Goal: Task Accomplishment & Management: Use online tool/utility

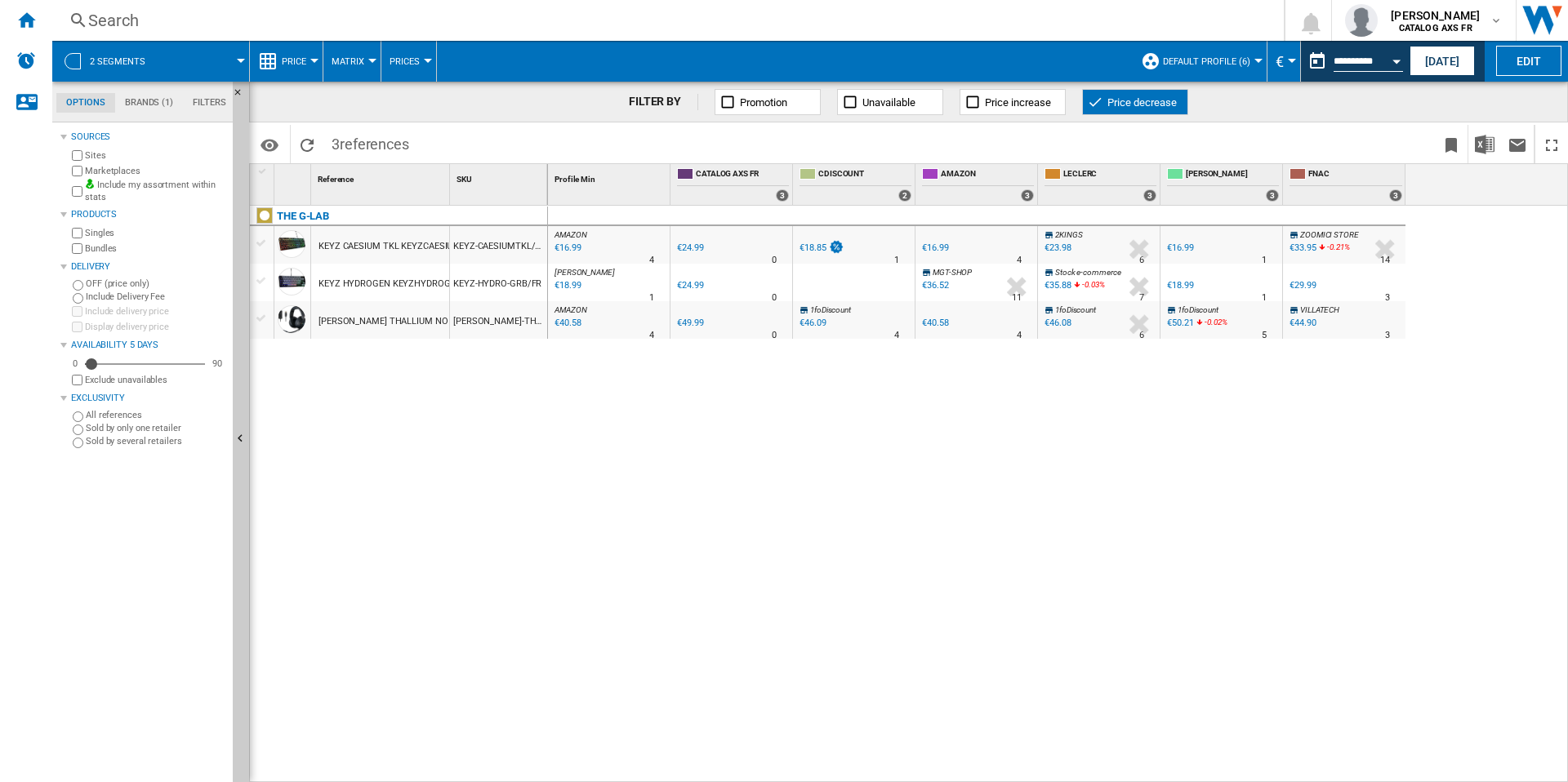
click at [567, 281] on div "€18.99" at bounding box center [566, 285] width 28 height 17
click at [1527, 62] on button "Edit" at bounding box center [1528, 61] width 65 height 30
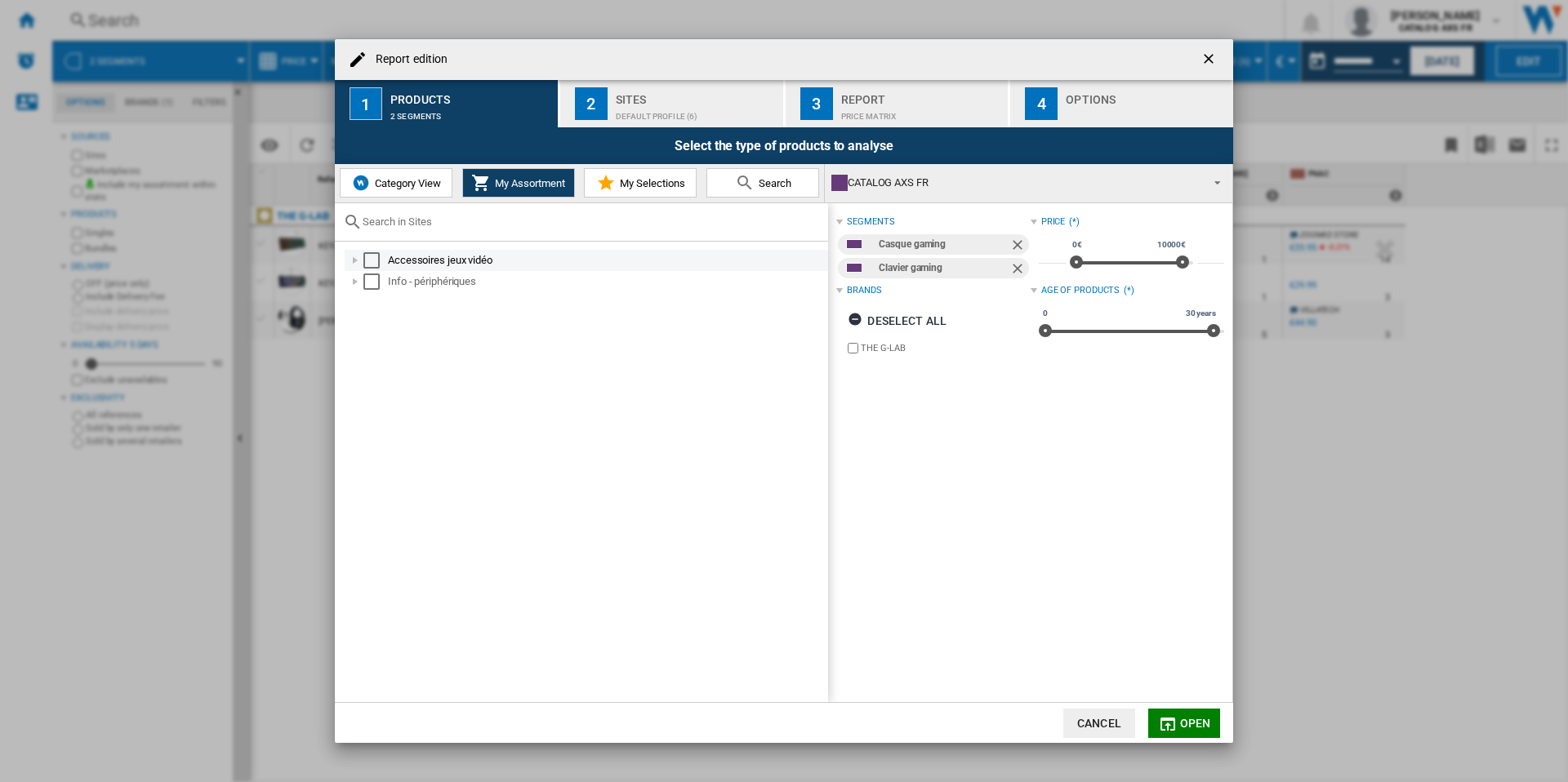
click at [352, 260] on div "Report edition ..." at bounding box center [355, 260] width 17 height 17
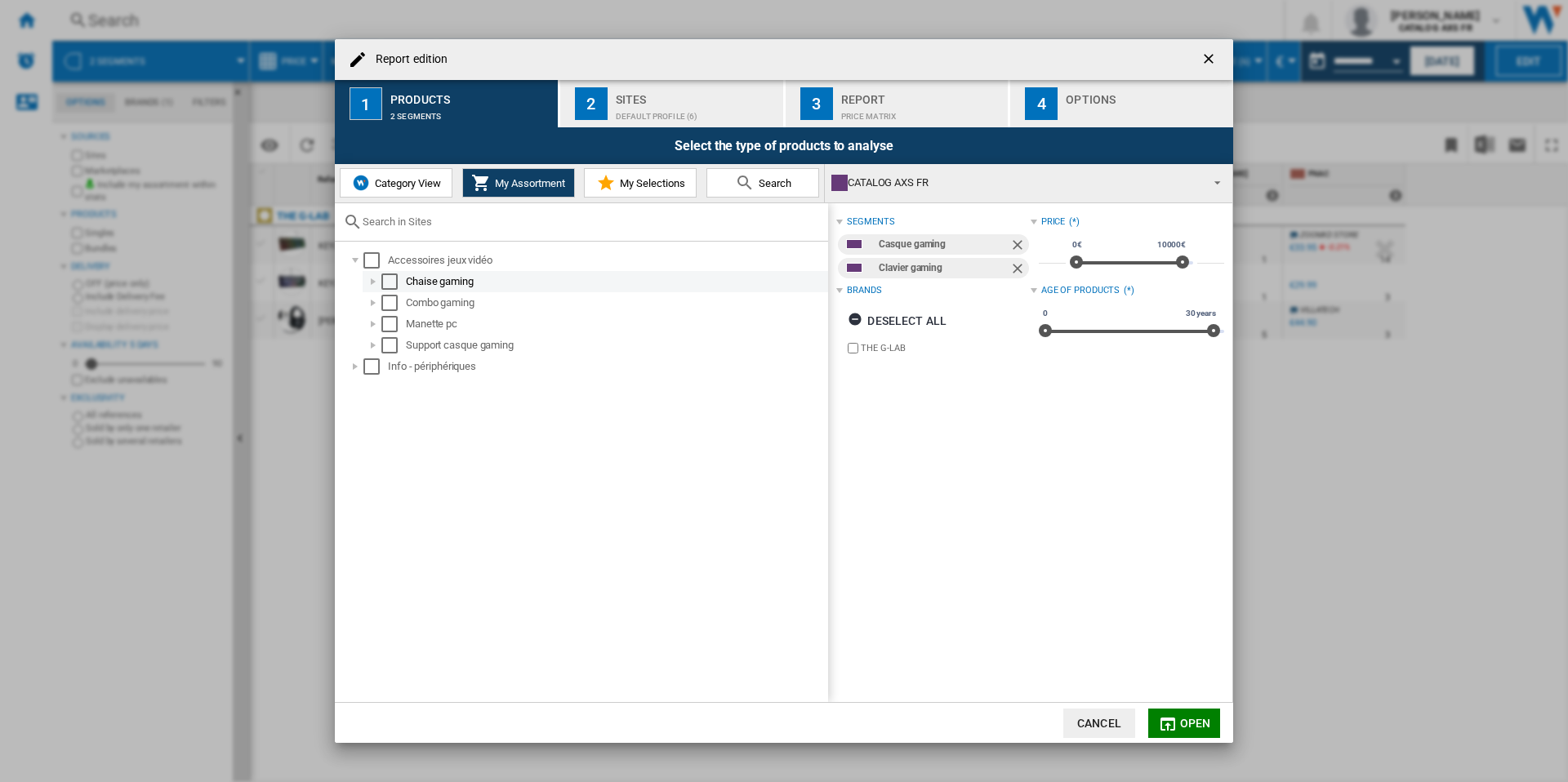
click at [388, 282] on div "Select" at bounding box center [389, 282] width 17 height 17
click at [388, 300] on div "Select" at bounding box center [389, 303] width 17 height 17
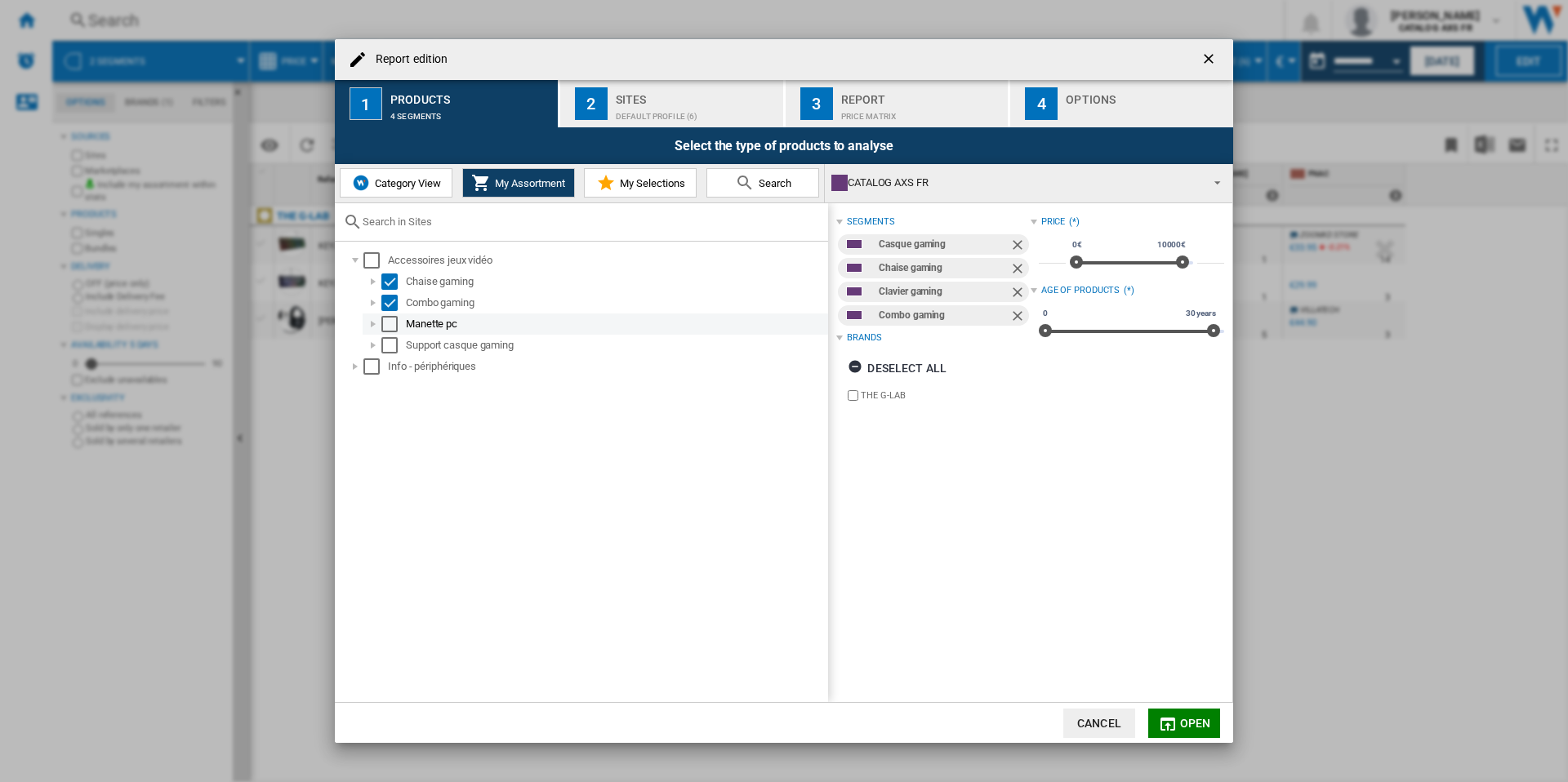
click at [388, 324] on div "Select" at bounding box center [389, 324] width 17 height 17
click at [388, 345] on div "Select" at bounding box center [389, 345] width 17 height 17
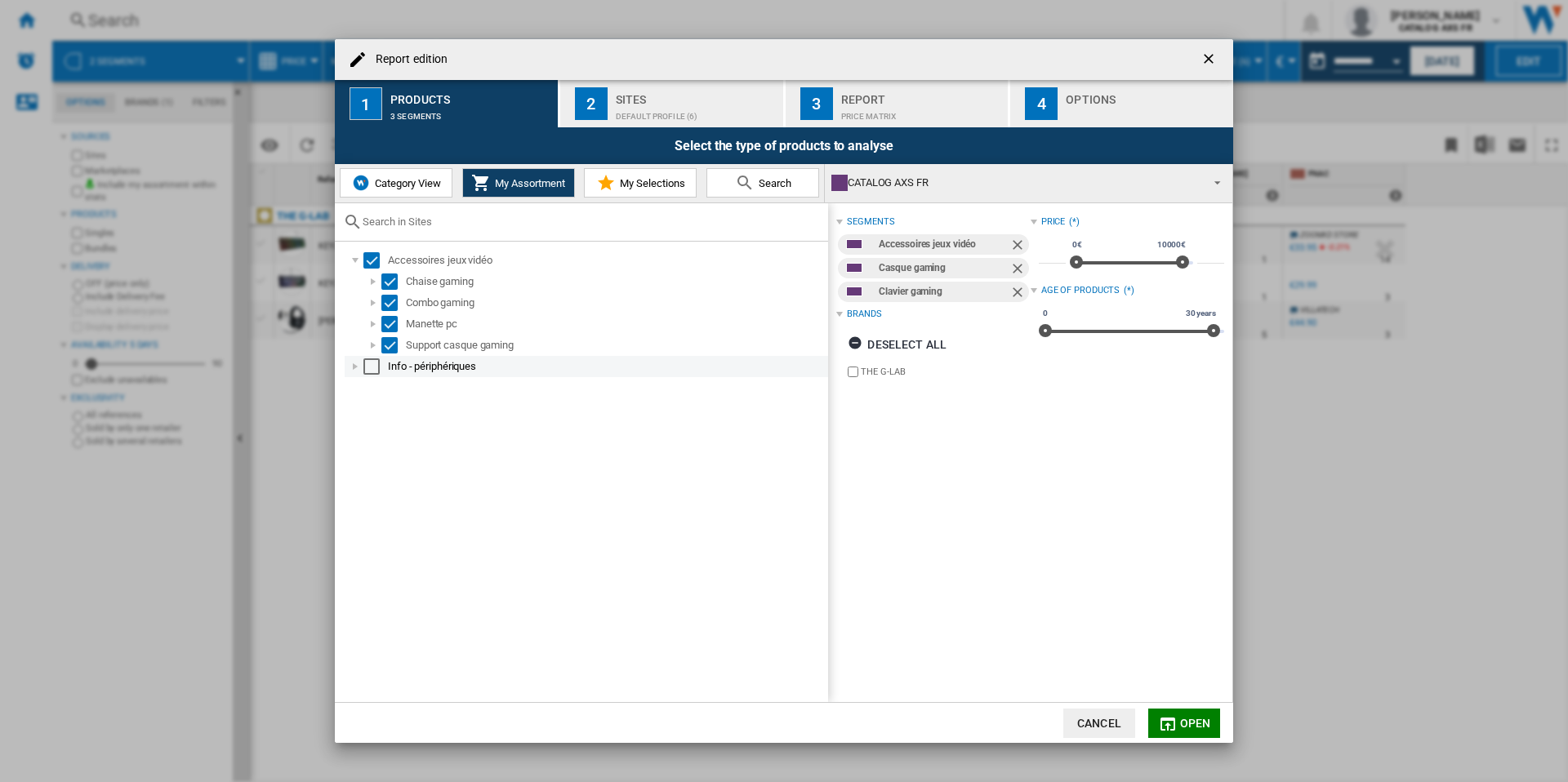
click at [366, 367] on div "Select" at bounding box center [372, 366] width 17 height 17
click at [355, 367] on div "Report edition ..." at bounding box center [355, 366] width 17 height 17
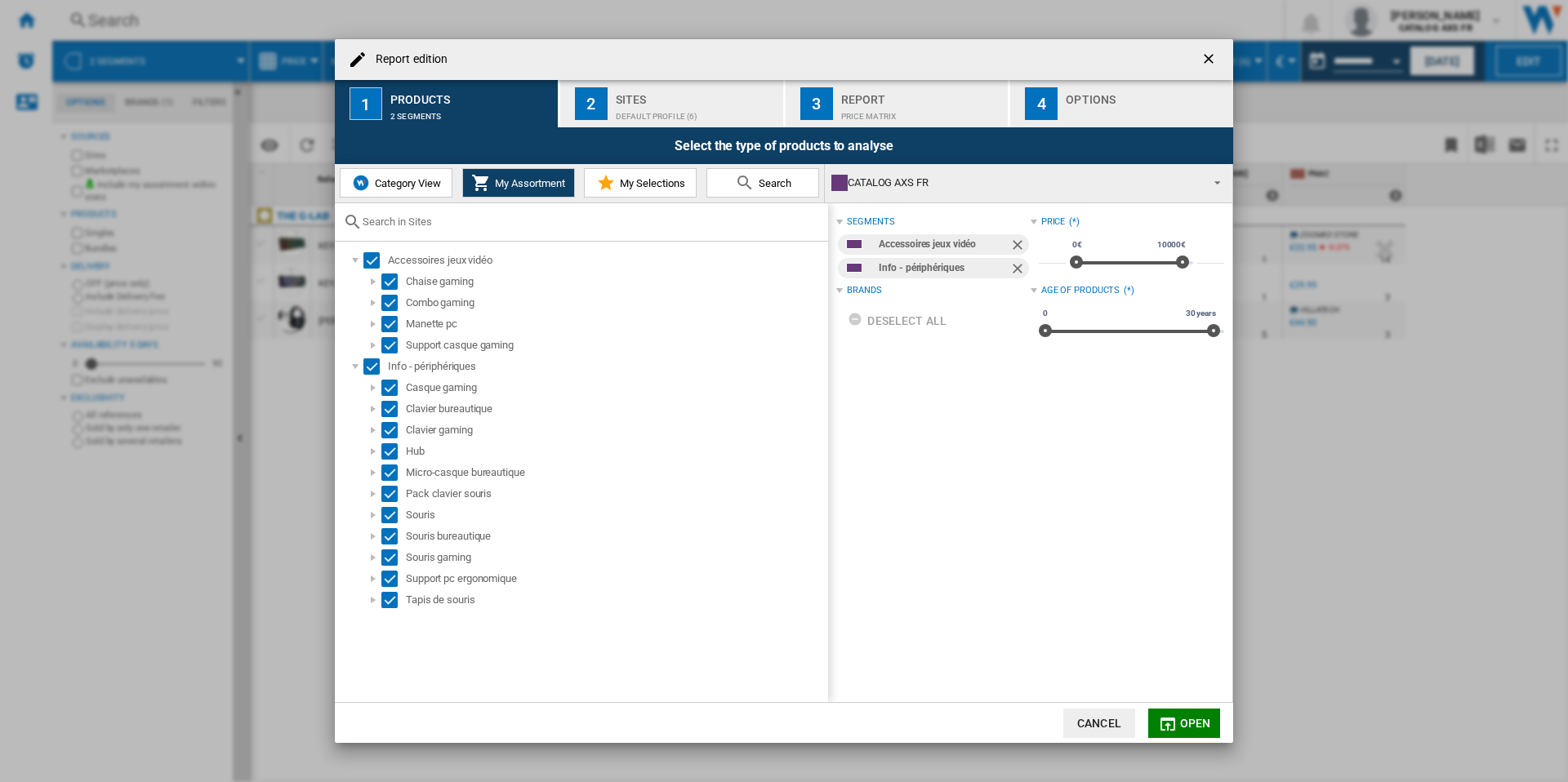
click at [779, 193] on button "Search" at bounding box center [763, 182] width 113 height 29
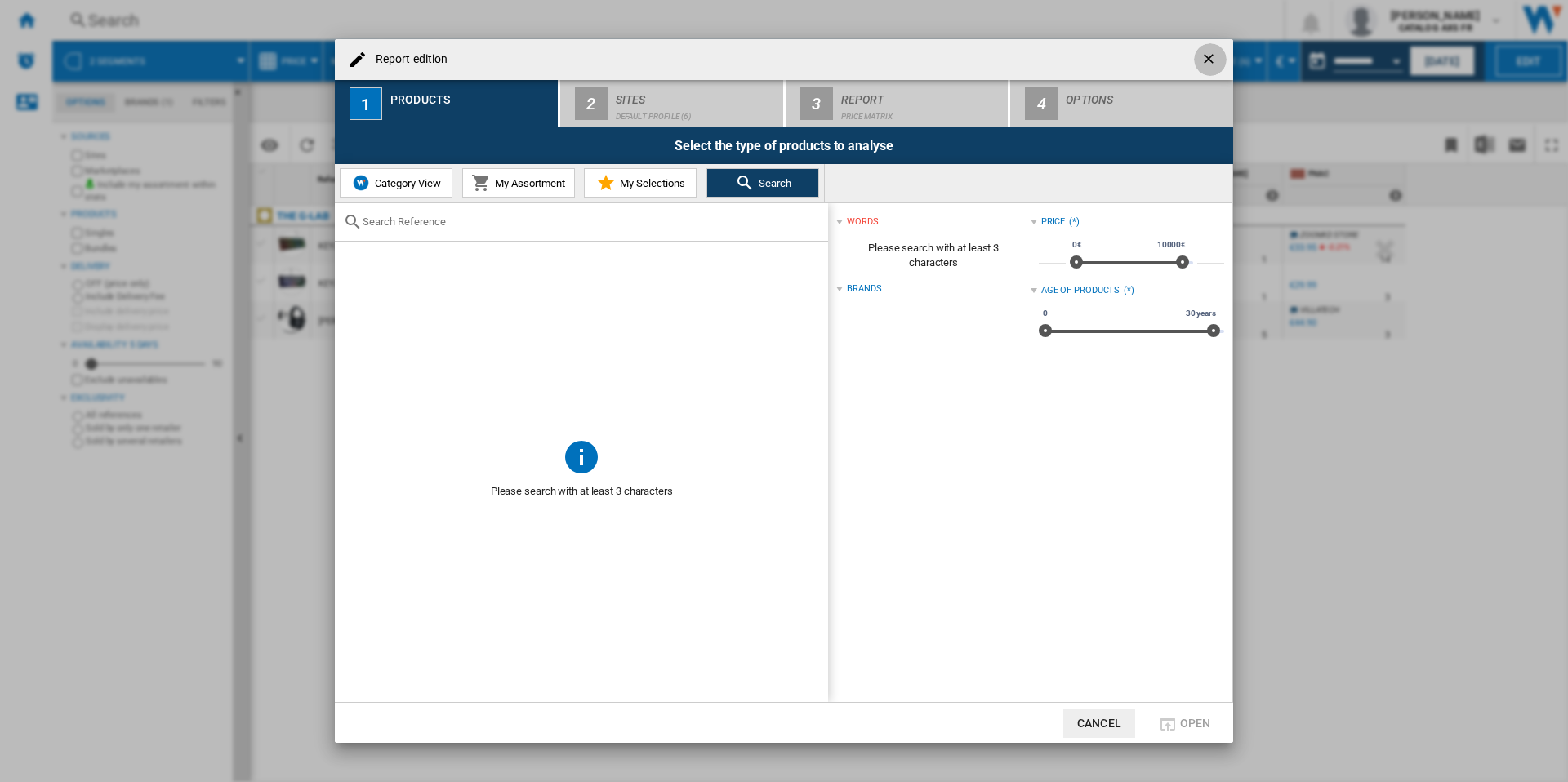
click at [1209, 62] on ng-md-icon "getI18NText('BUTTONS.CLOSE_DIALOG')" at bounding box center [1210, 60] width 19 height 19
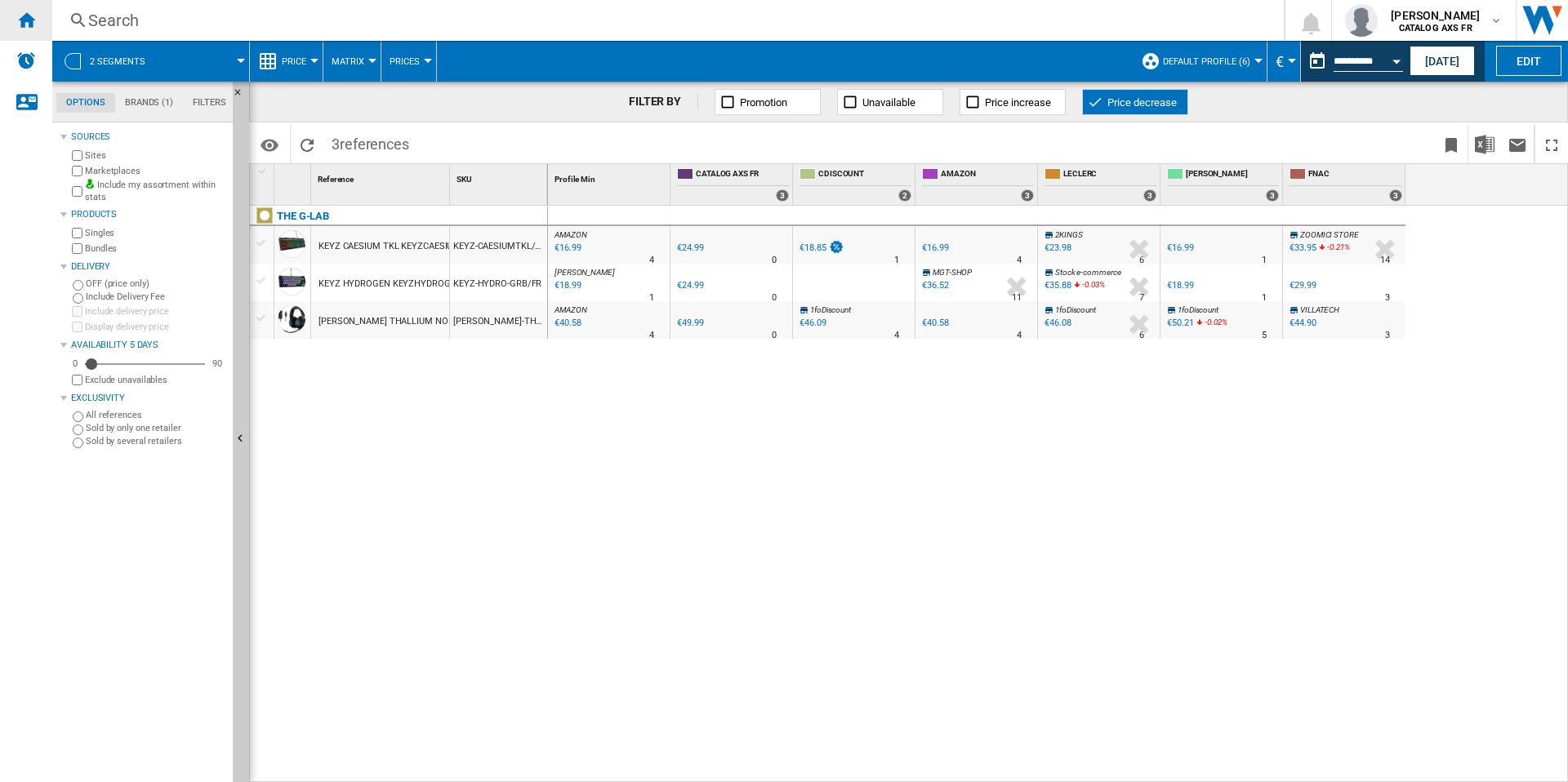
click at [26, 17] on ng-md-icon "Home" at bounding box center [26, 19] width 19 height 19
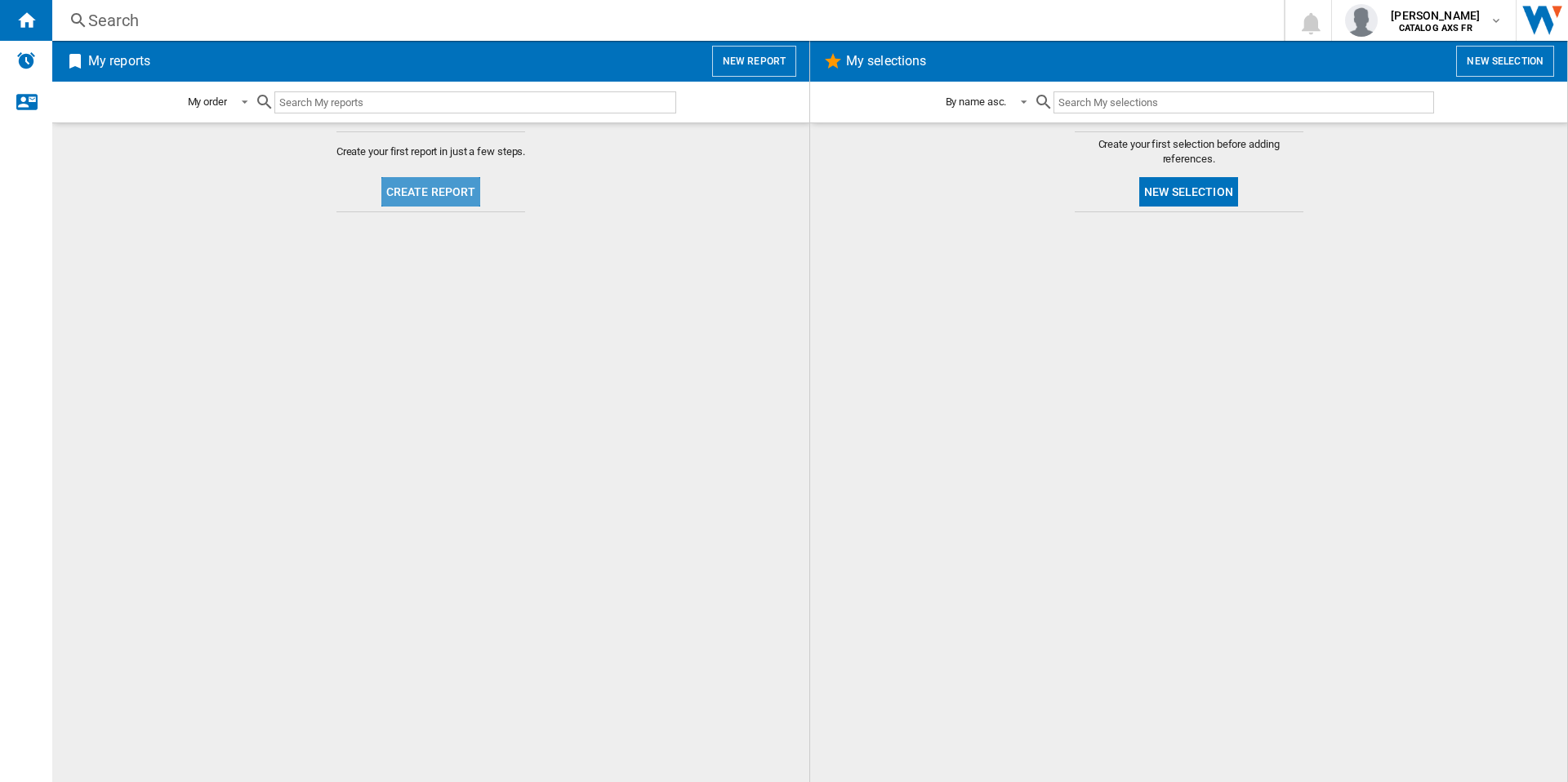
click at [450, 197] on button "Create report" at bounding box center [431, 191] width 100 height 29
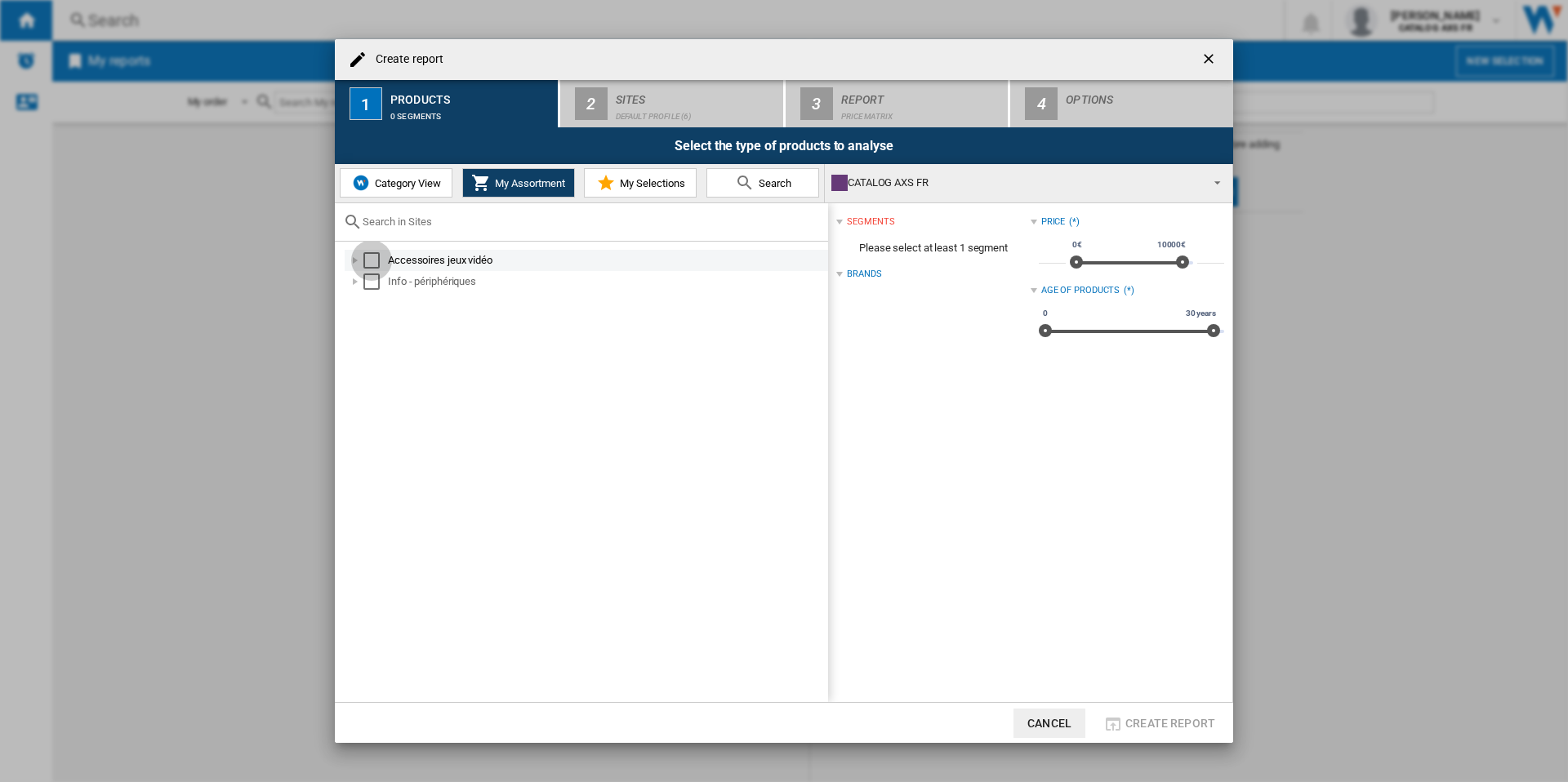
click at [367, 263] on div "Select" at bounding box center [372, 260] width 17 height 17
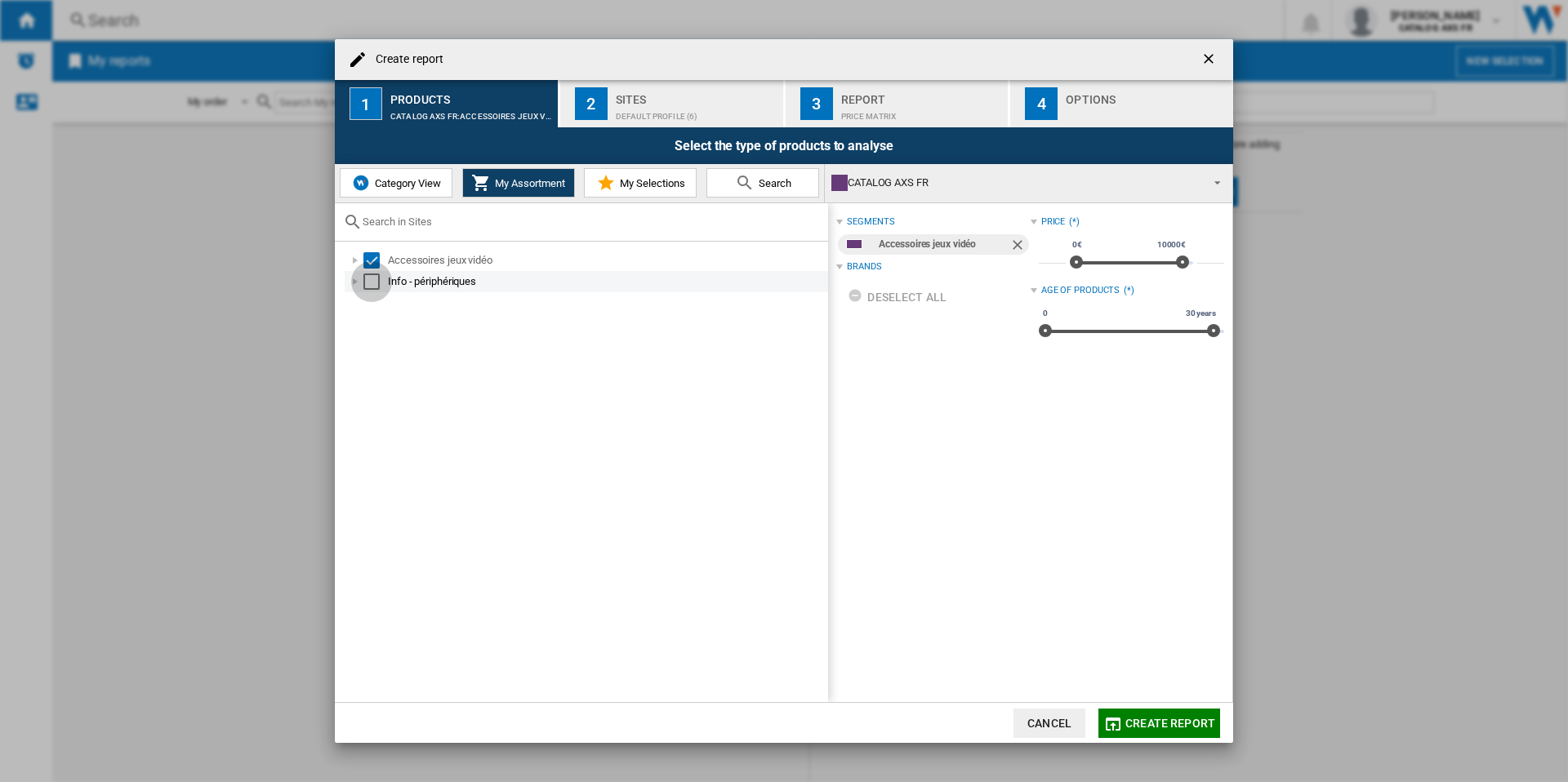
click at [367, 279] on div "Select" at bounding box center [372, 282] width 17 height 17
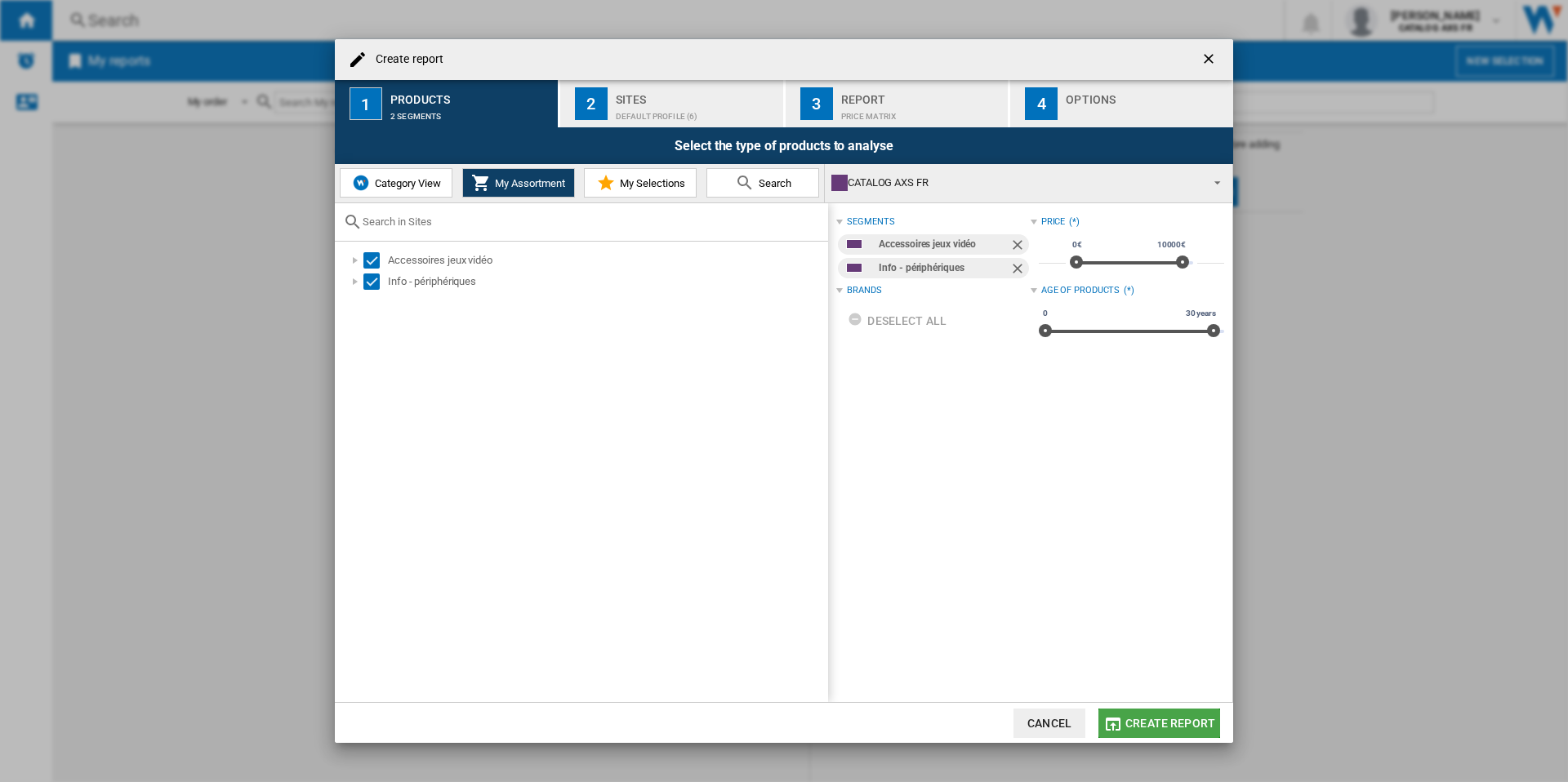
click at [1186, 724] on span "Create report" at bounding box center [1171, 723] width 90 height 13
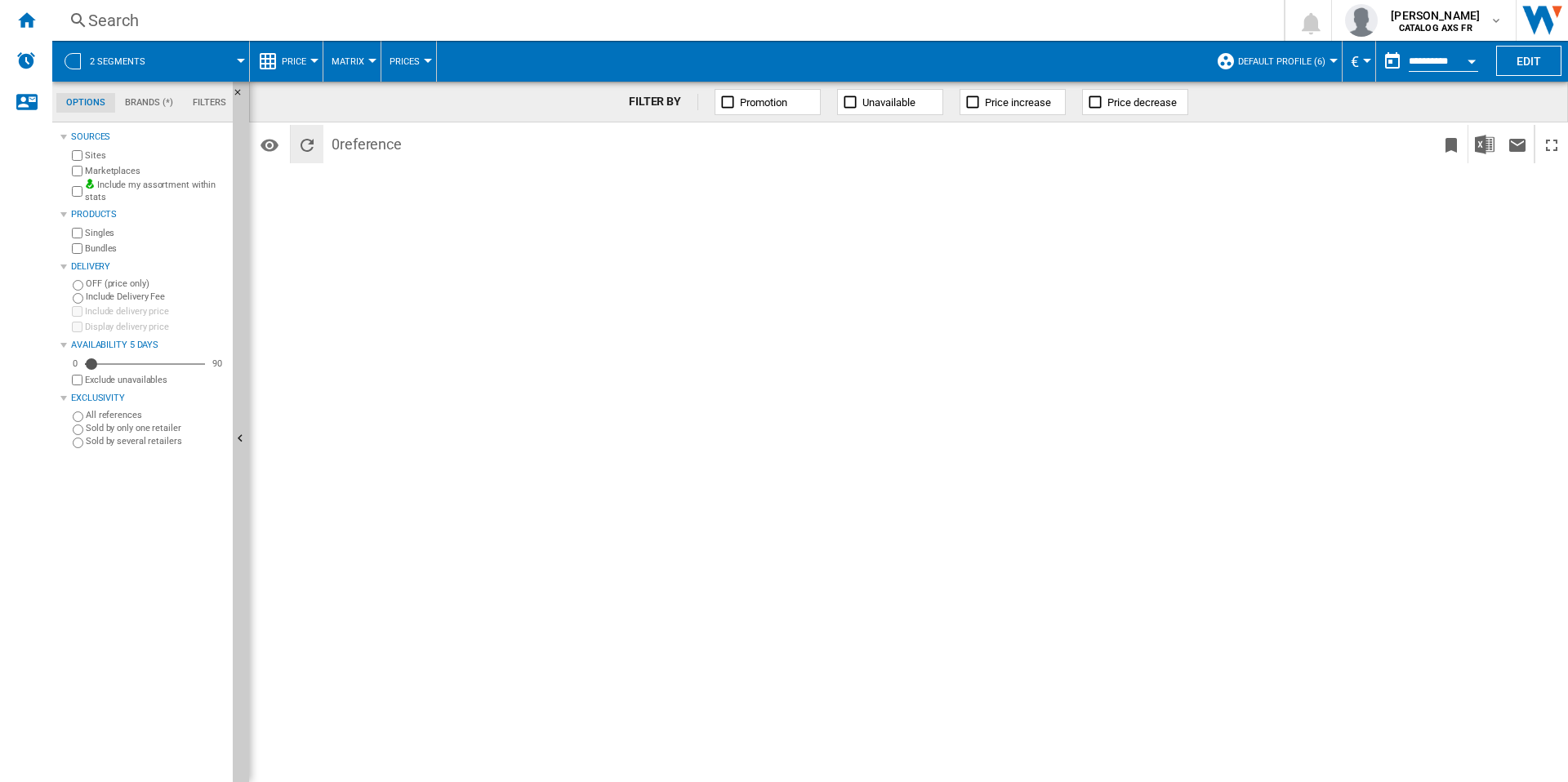
click at [308, 140] on ng-md-icon "Reload" at bounding box center [307, 145] width 19 height 19
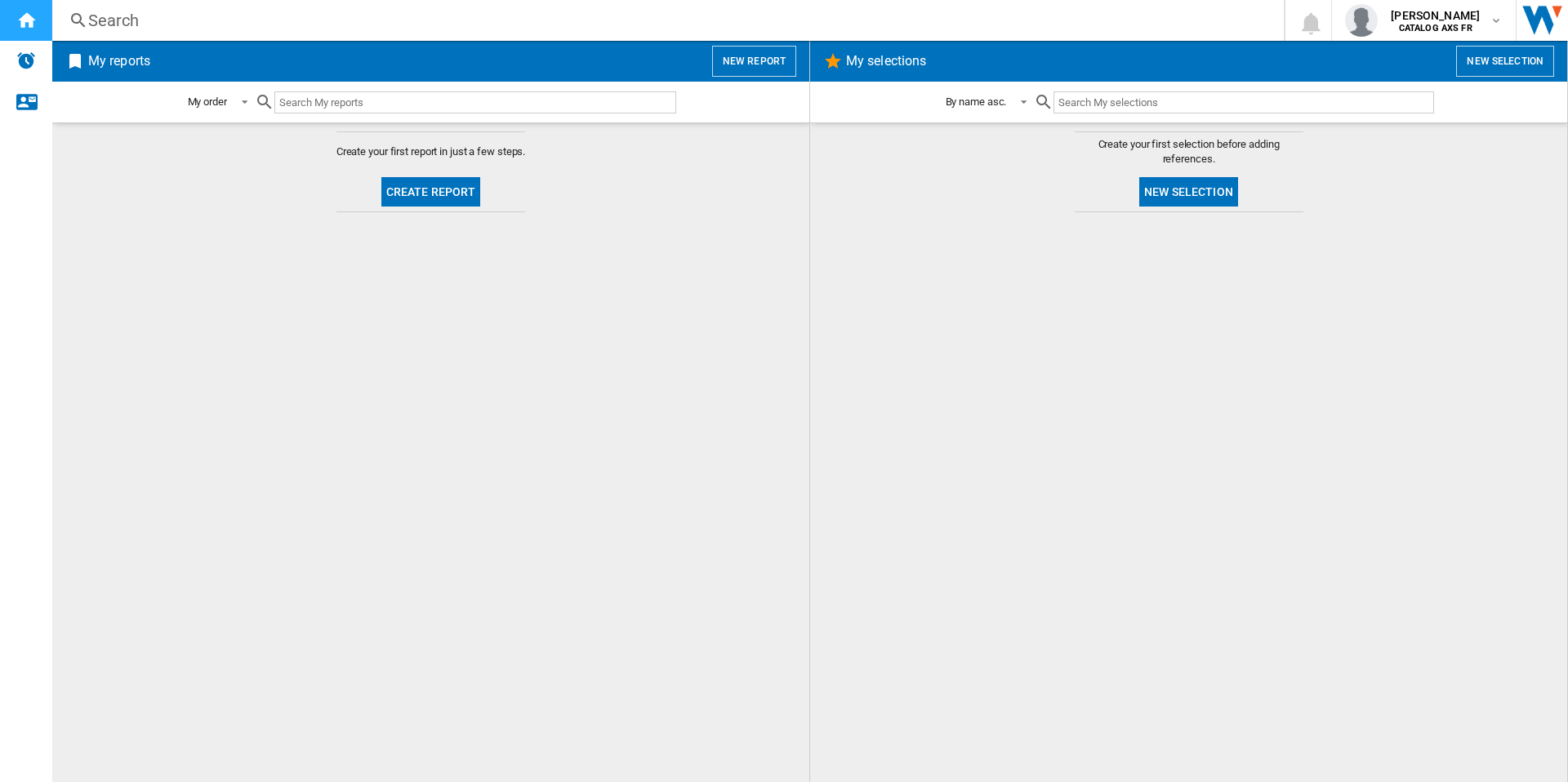
click at [21, 20] on ng-md-icon "Home" at bounding box center [26, 19] width 19 height 19
click at [462, 189] on button "Create report" at bounding box center [431, 191] width 100 height 29
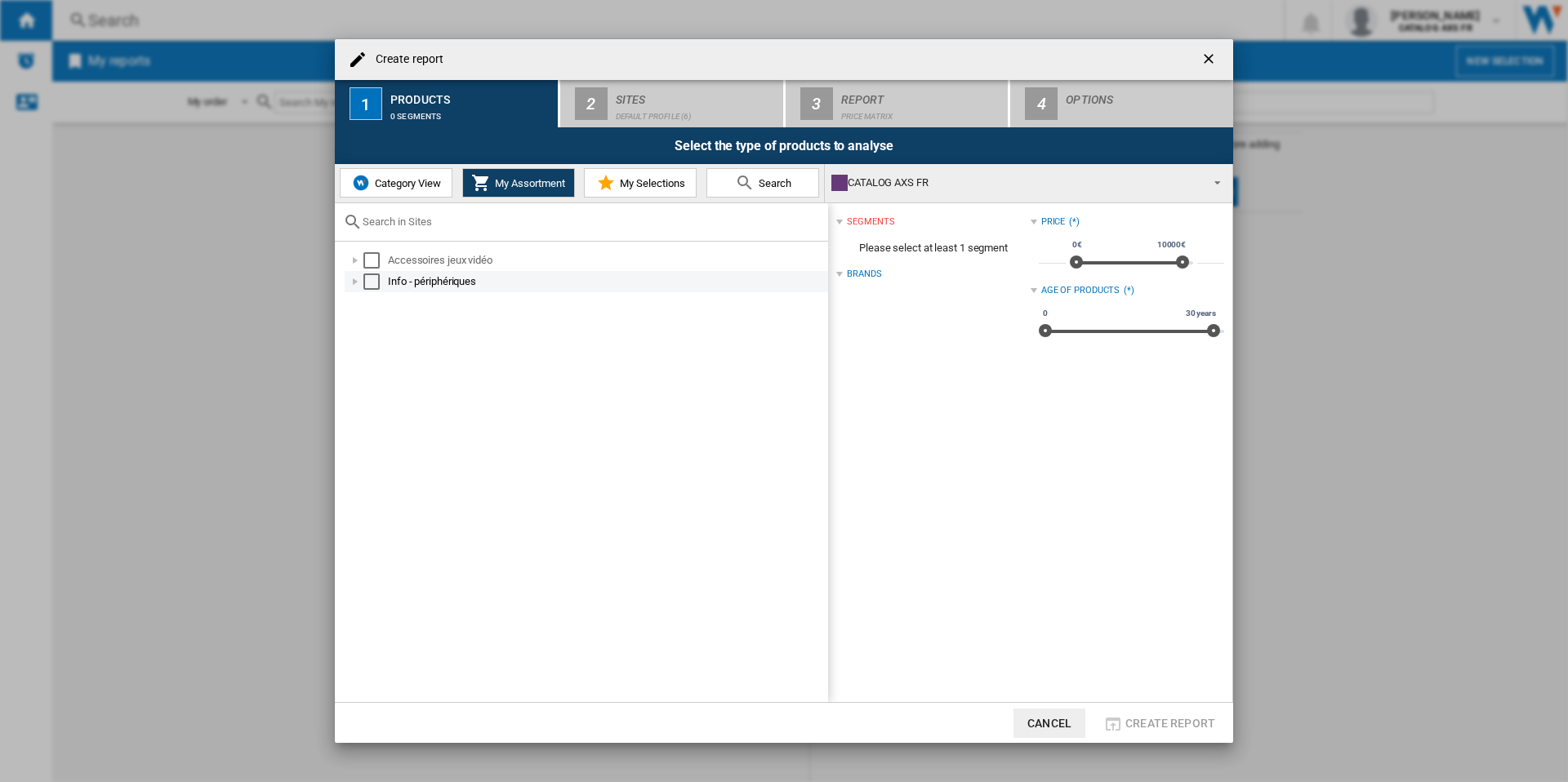
click at [354, 279] on div "Create report ..." at bounding box center [355, 282] width 17 height 17
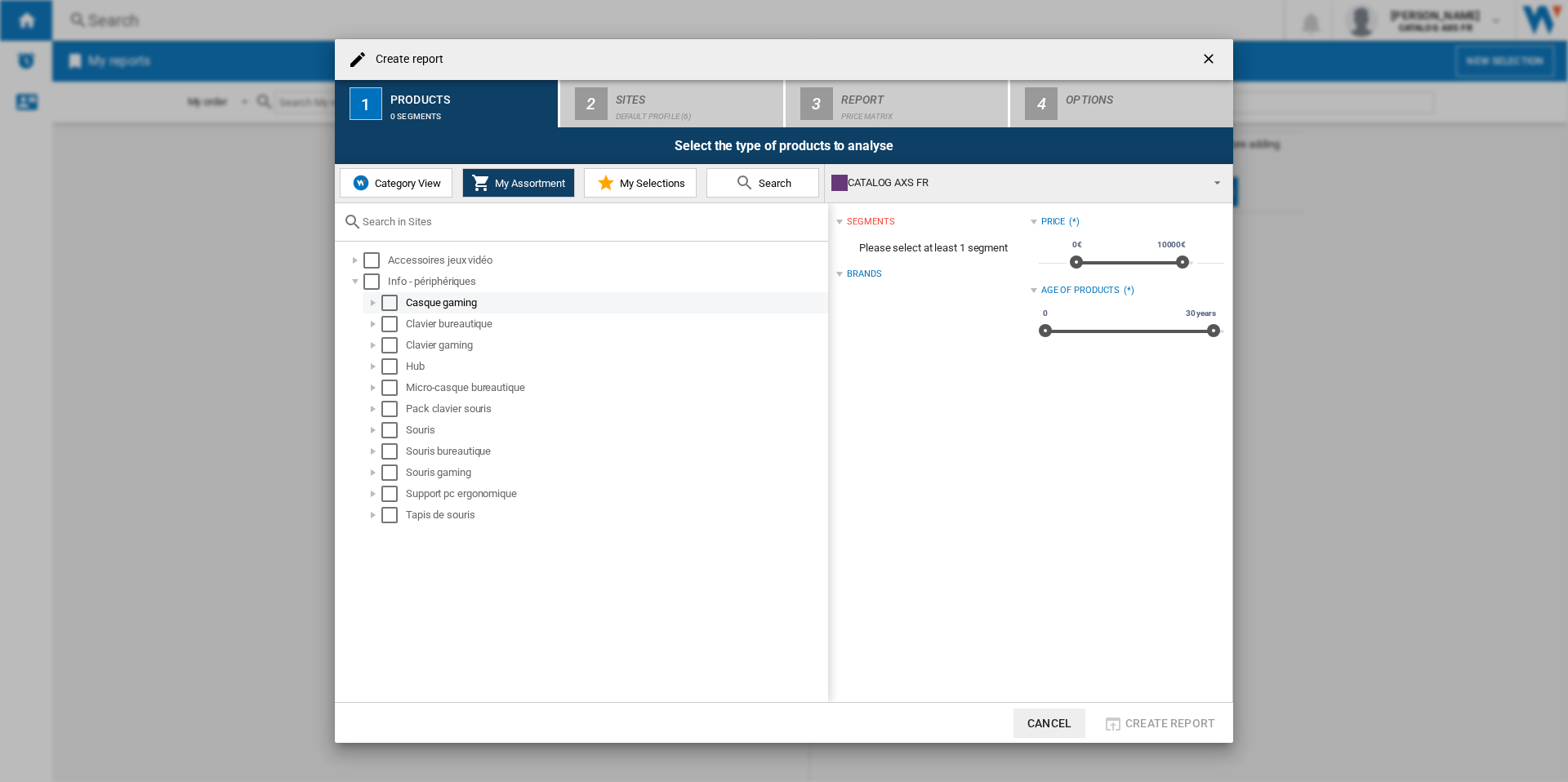
click at [387, 304] on div "Select" at bounding box center [389, 303] width 17 height 17
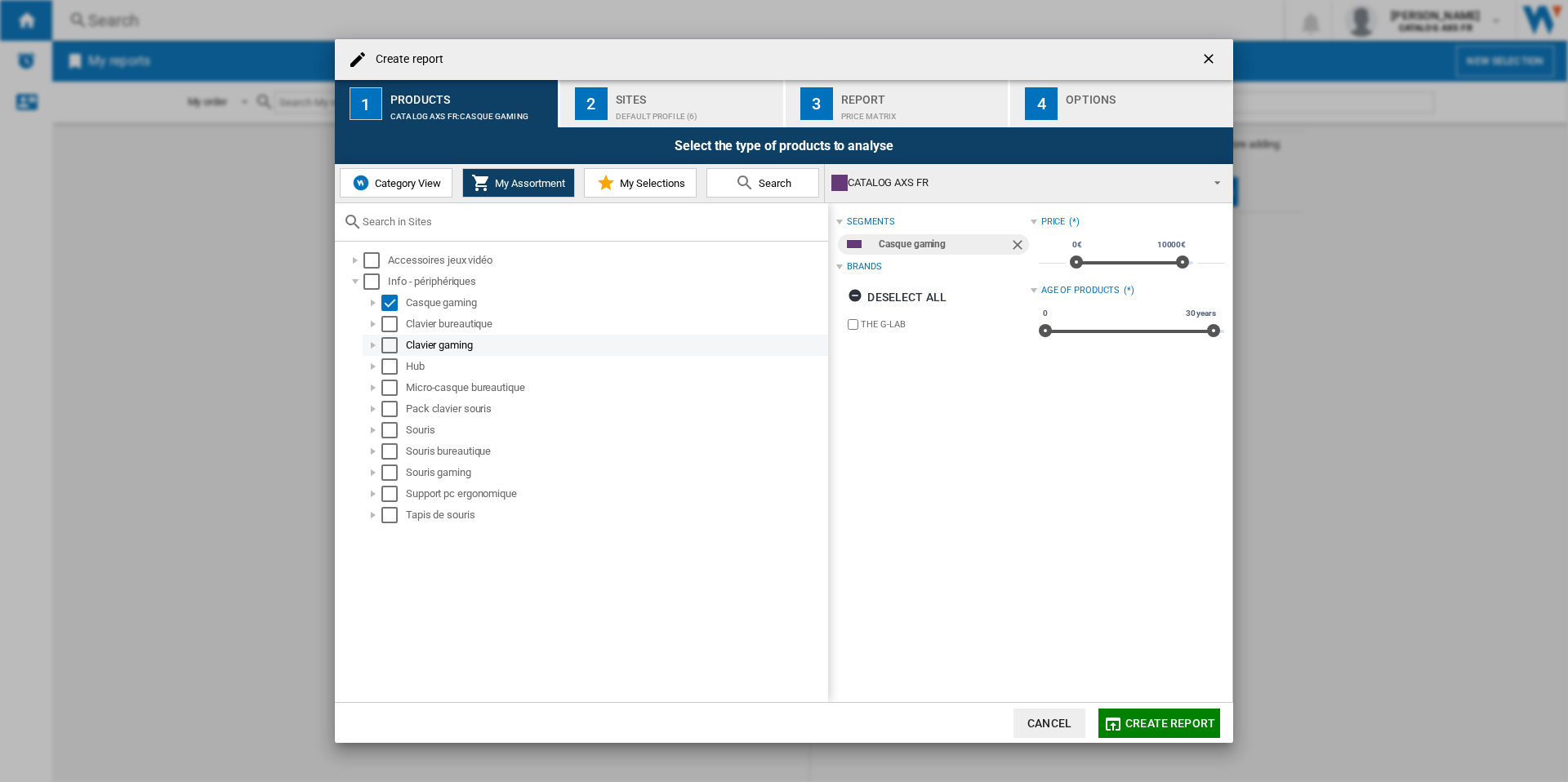
click at [387, 348] on div "Select" at bounding box center [389, 345] width 17 height 17
click at [387, 472] on div "Select" at bounding box center [389, 473] width 17 height 17
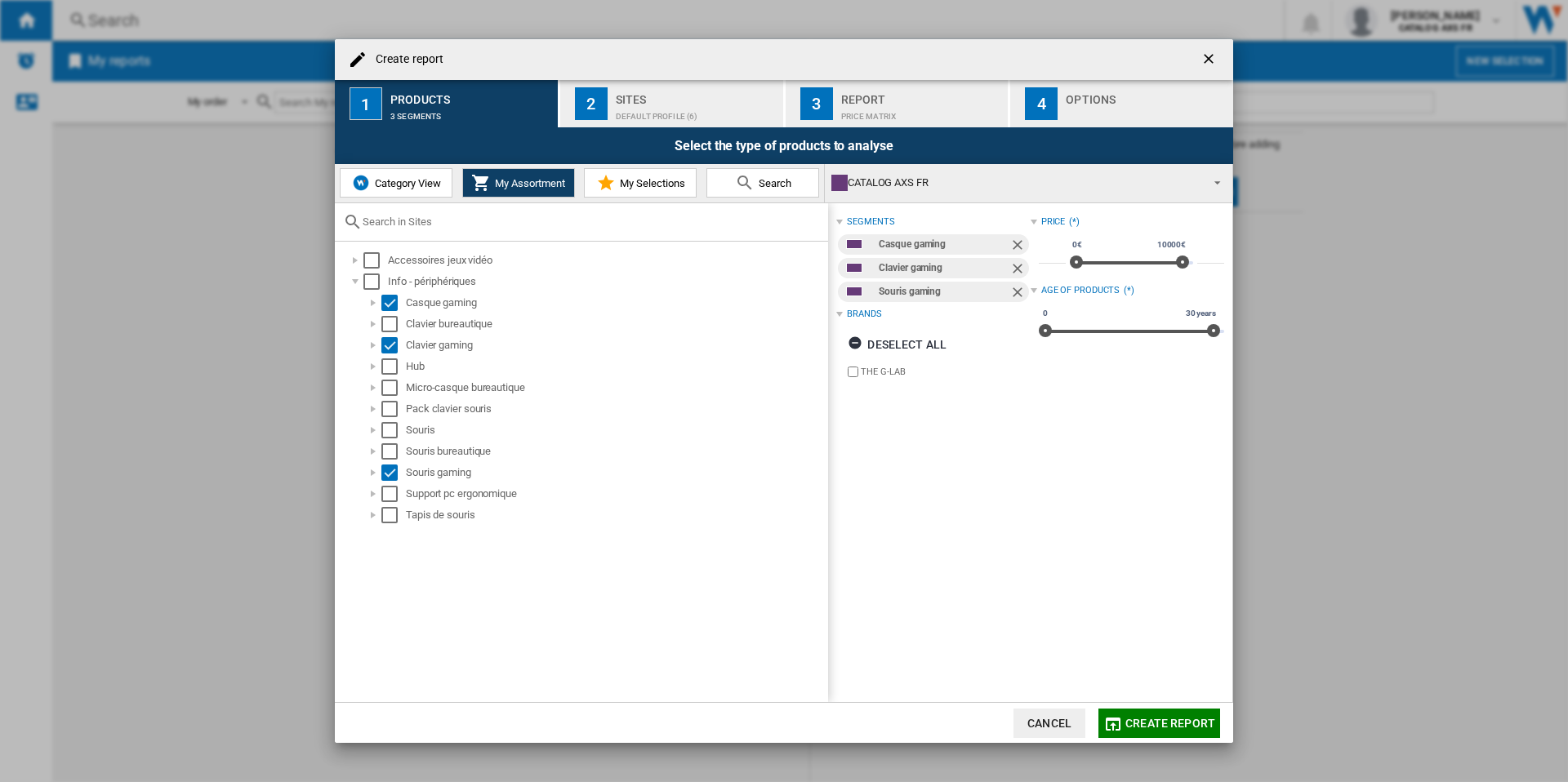
click at [1155, 723] on span "Create report" at bounding box center [1171, 723] width 90 height 13
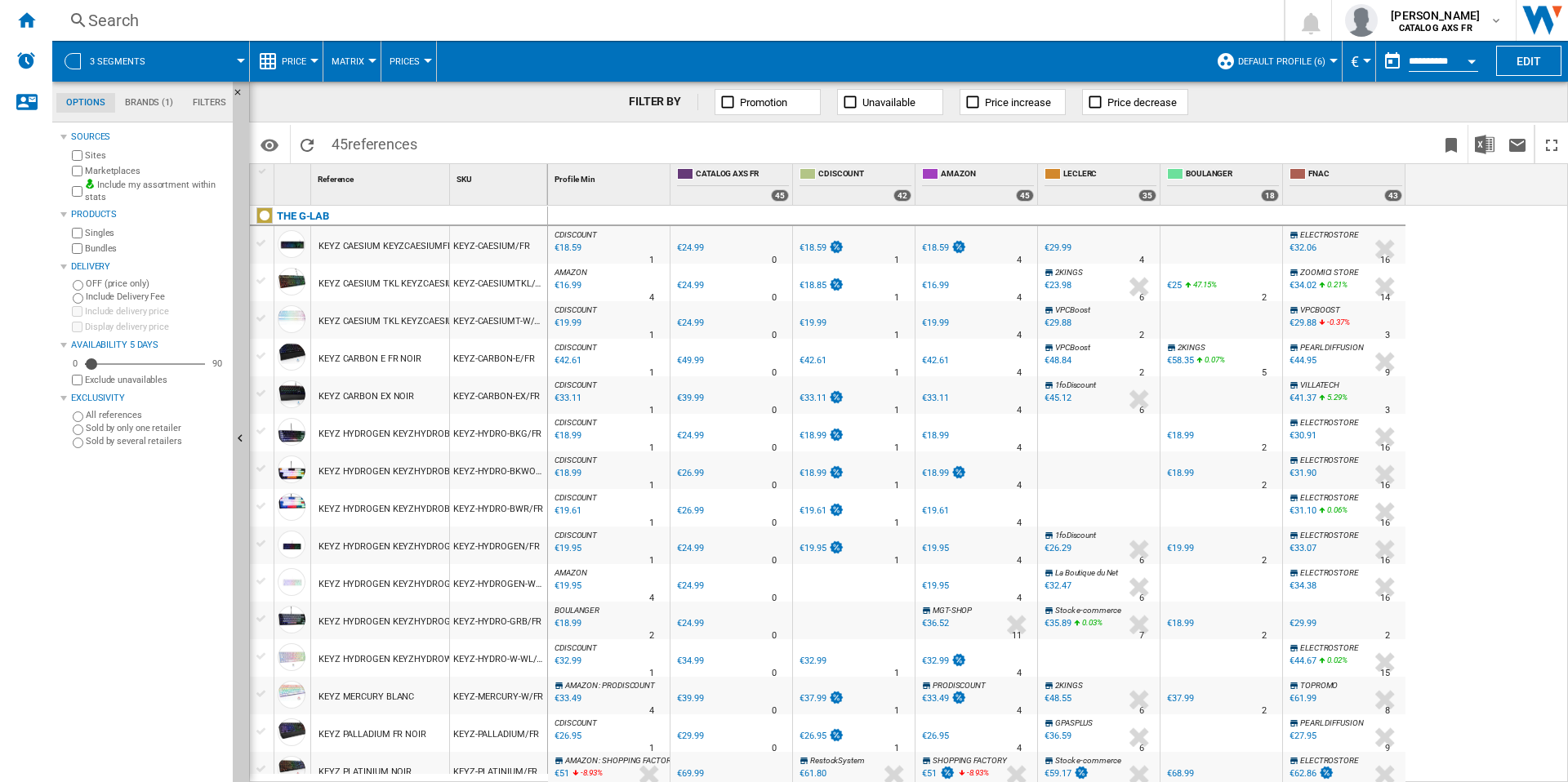
click at [1141, 284] on div at bounding box center [1139, 286] width 34 height 38
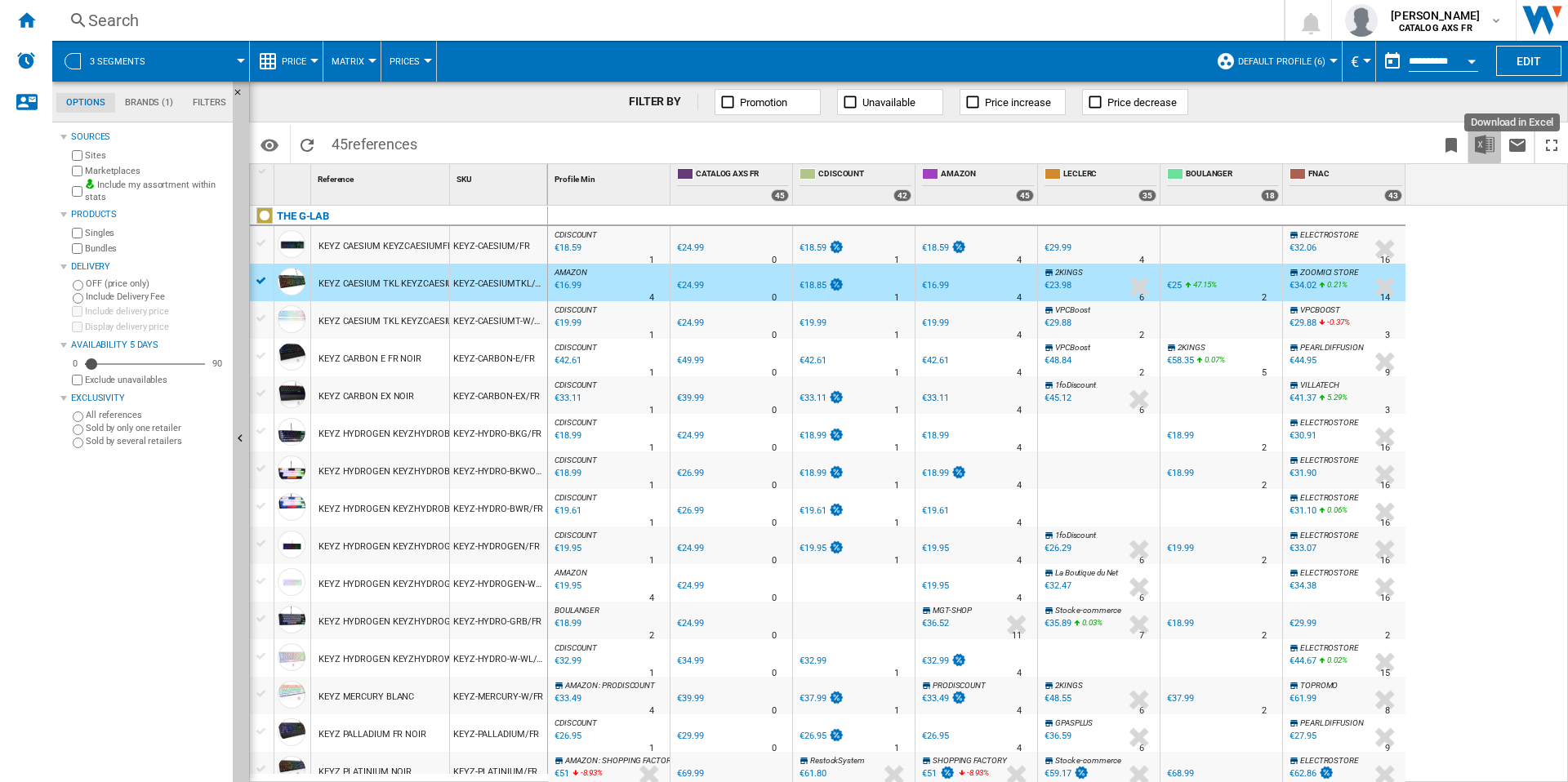
click at [1483, 153] on img "Download in Excel" at bounding box center [1484, 144] width 19 height 19
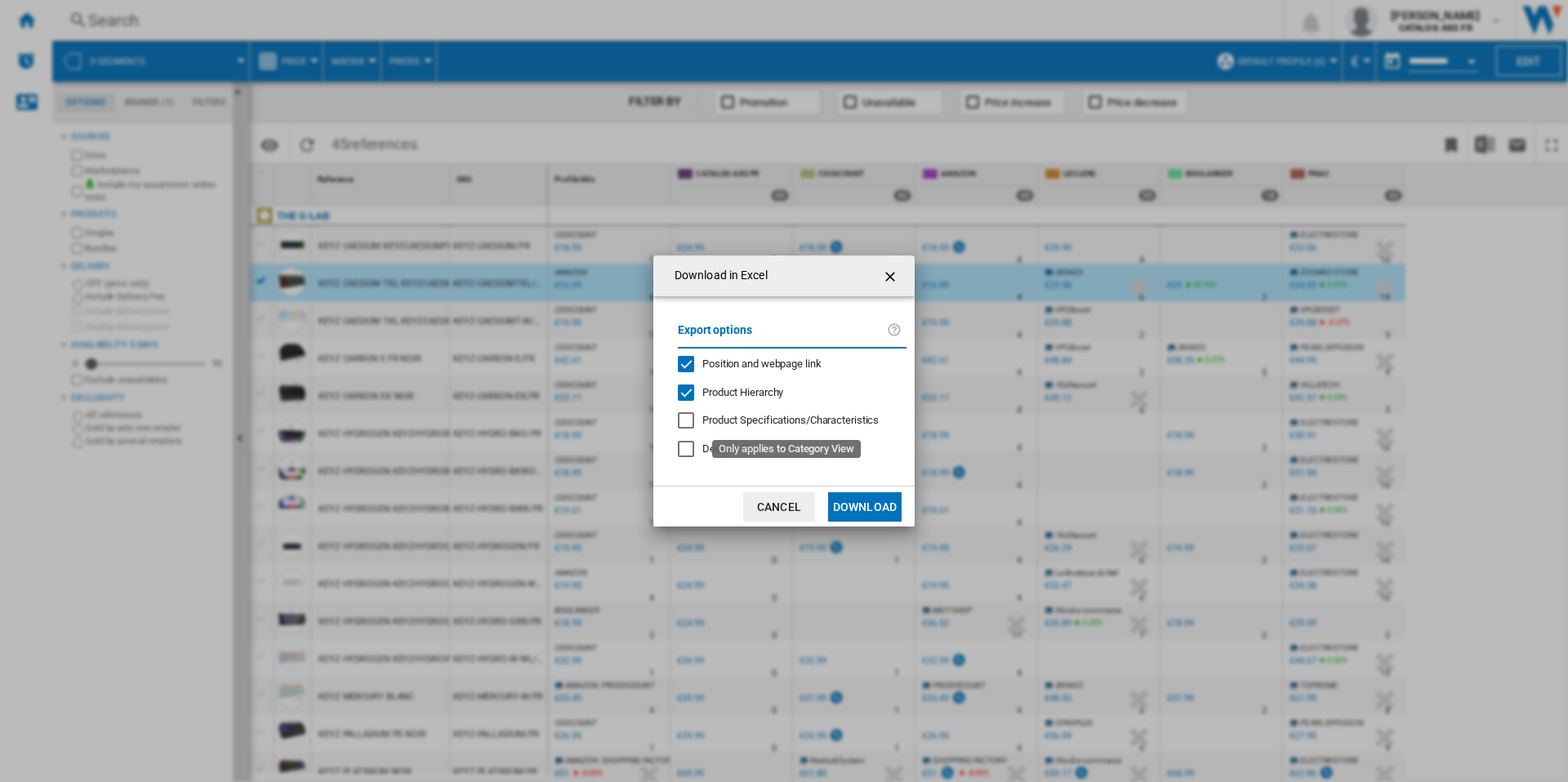
click at [747, 422] on span "Product Specifications/Characteristics" at bounding box center [790, 420] width 176 height 12
click at [688, 446] on div "Delivery Time" at bounding box center [685, 449] width 17 height 17
click at [866, 506] on button "Download" at bounding box center [864, 506] width 73 height 29
